Goal: Obtain resource: Obtain resource

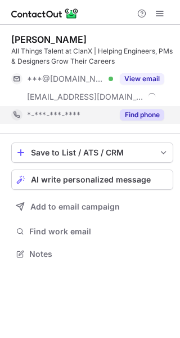
scroll to position [246, 180]
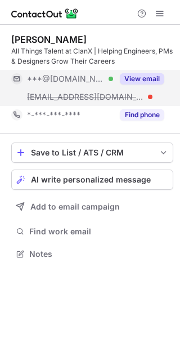
click at [137, 78] on button "View email" at bounding box center [142, 78] width 44 height 11
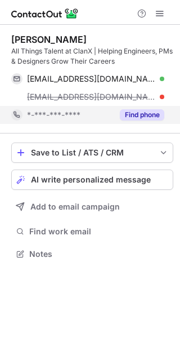
click at [146, 112] on button "Find phone" at bounding box center [142, 114] width 44 height 11
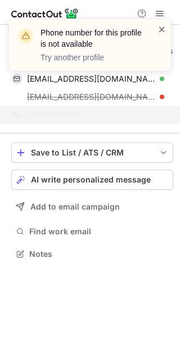
click at [163, 29] on span at bounding box center [162, 29] width 9 height 11
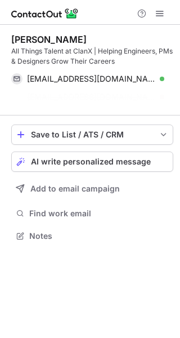
scroll to position [209, 180]
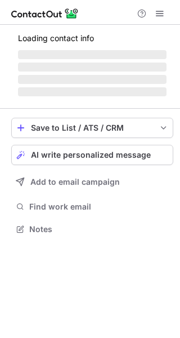
scroll to position [246, 180]
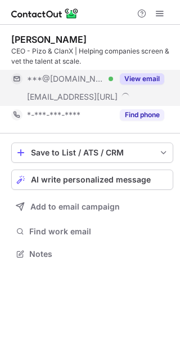
click at [139, 79] on button "View email" at bounding box center [142, 78] width 44 height 11
